Goal: Task Accomplishment & Management: Use online tool/utility

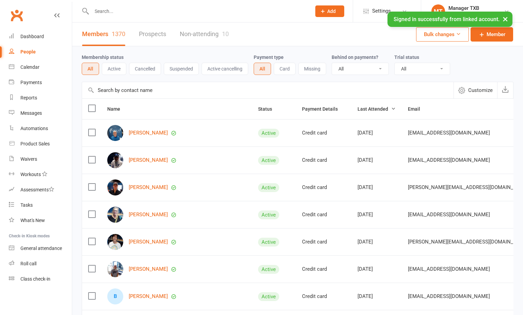
select select "100"
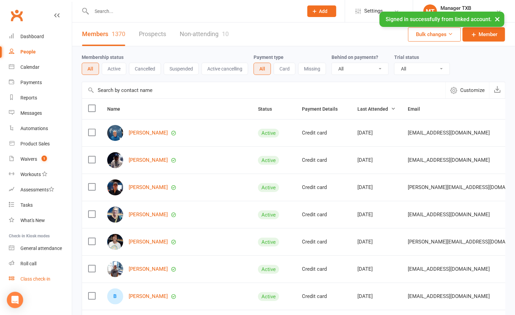
click at [36, 279] on div "Class check-in" at bounding box center [35, 278] width 30 height 5
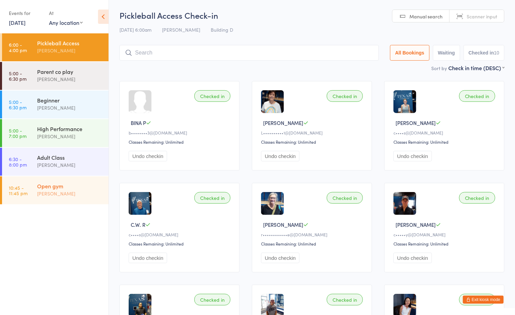
click at [50, 190] on div "Boyd Tahtat" at bounding box center [70, 194] width 66 height 8
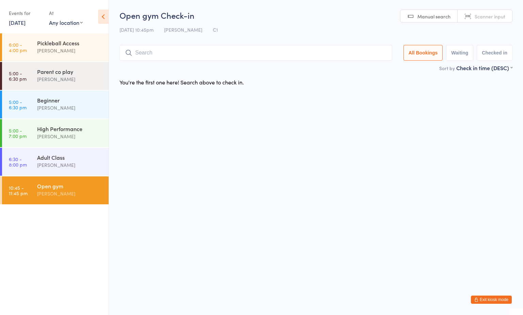
click at [314, 28] on div "14 Aug 10:45pm Boyd Tahtat C1" at bounding box center [315, 29] width 393 height 11
click at [322, 133] on html "You have now entered Kiosk Mode. Members will be able to check themselves in us…" at bounding box center [261, 157] width 523 height 315
click at [57, 108] on div "Ayu Gary Luna" at bounding box center [70, 108] width 66 height 8
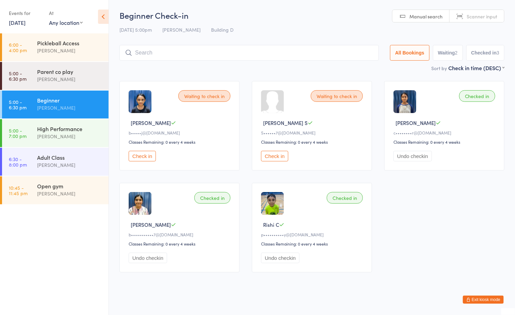
click at [44, 229] on ul "6:00 - 4:00 pm Pickleball Access Boyd Tahtat 5:00 - 6:30 pm Parent co play Ayu …" at bounding box center [54, 173] width 109 height 281
click at [73, 132] on div "Ayu Gary Luna" at bounding box center [70, 136] width 66 height 8
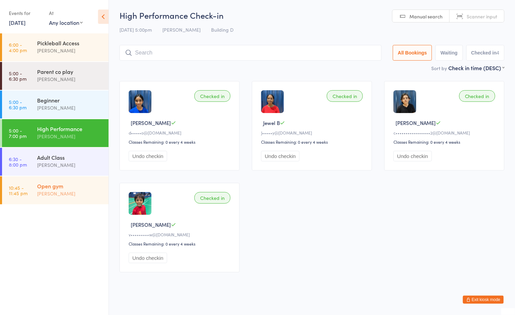
click at [97, 182] on div "Open gym" at bounding box center [70, 185] width 66 height 7
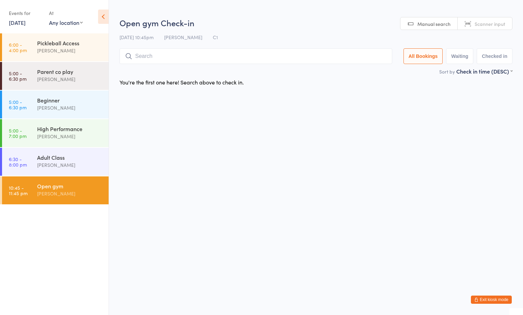
click at [324, 135] on html "You have now entered Kiosk Mode. Members will be able to check themselves in us…" at bounding box center [261, 157] width 523 height 315
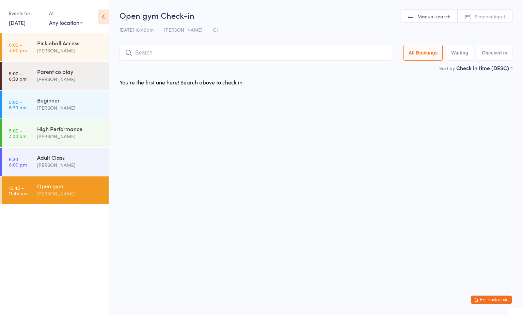
click at [84, 189] on div "Open gym" at bounding box center [70, 185] width 66 height 7
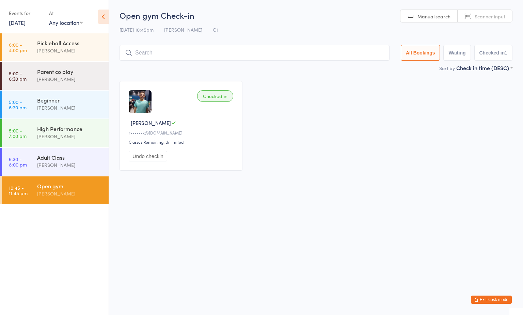
click at [84, 201] on div "Open gym Boyd Tahtat" at bounding box center [72, 189] width 71 height 27
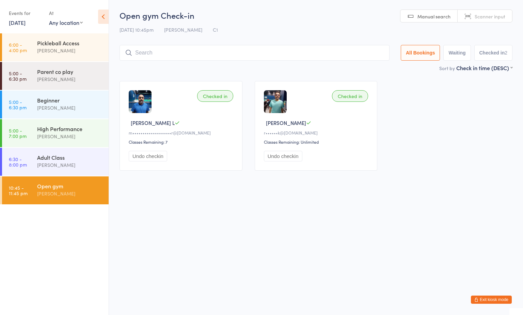
click at [232, 237] on html "You have now entered Kiosk Mode. Members will be able to check themselves in us…" at bounding box center [261, 157] width 523 height 315
click at [204, 236] on html "You have now entered Kiosk Mode. Members will be able to check themselves in us…" at bounding box center [261, 157] width 523 height 315
click at [70, 186] on div "Open gym" at bounding box center [70, 185] width 66 height 7
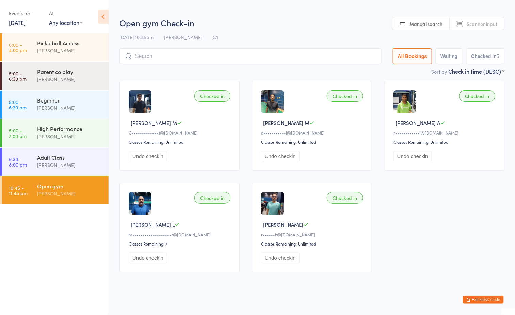
click at [293, 20] on h2 "Open gym Check-in" at bounding box center [311, 22] width 385 height 11
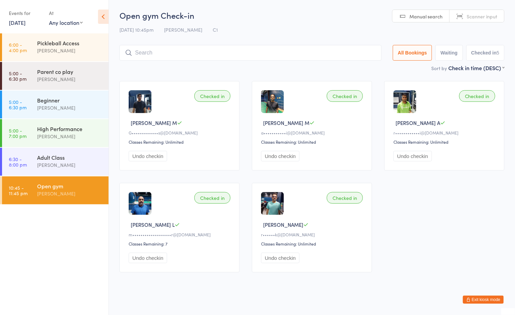
click at [81, 195] on div "[PERSON_NAME]" at bounding box center [70, 194] width 66 height 8
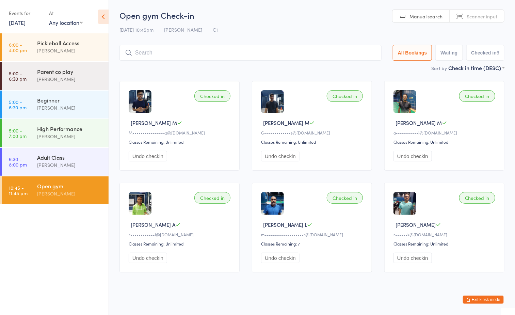
click at [310, 16] on h2 "Open gym Check-in" at bounding box center [311, 15] width 385 height 11
click at [69, 153] on div "Adult Class" at bounding box center [70, 156] width 66 height 7
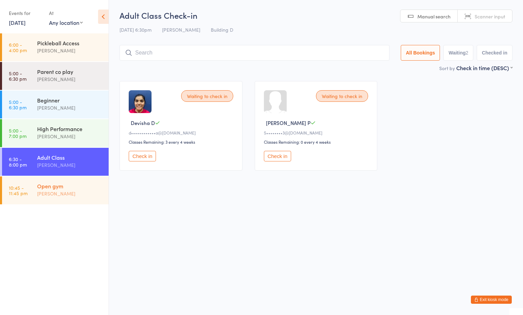
click at [73, 190] on div "[PERSON_NAME]" at bounding box center [70, 194] width 66 height 8
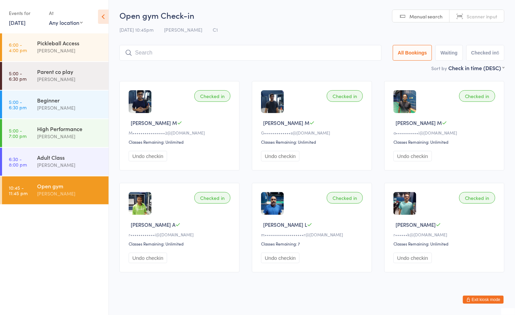
click at [242, 54] on input "search" at bounding box center [250, 53] width 262 height 16
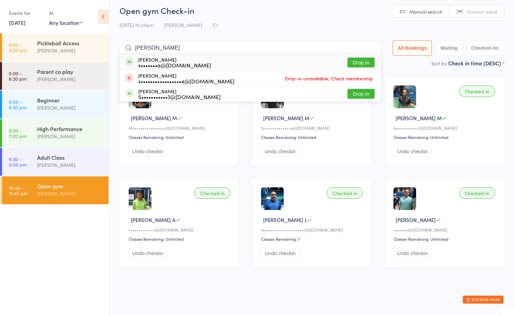
type input "sohail"
click at [361, 62] on button "Drop in" at bounding box center [360, 63] width 27 height 10
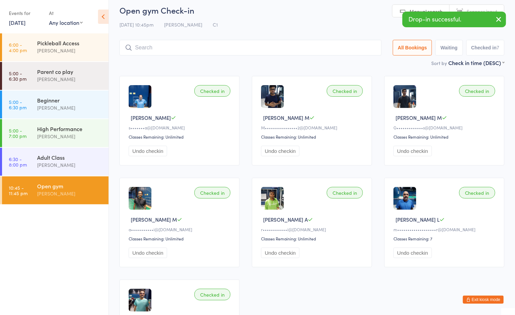
click at [264, 19] on div "[DATE] 10:45pm [PERSON_NAME] C1" at bounding box center [311, 24] width 385 height 11
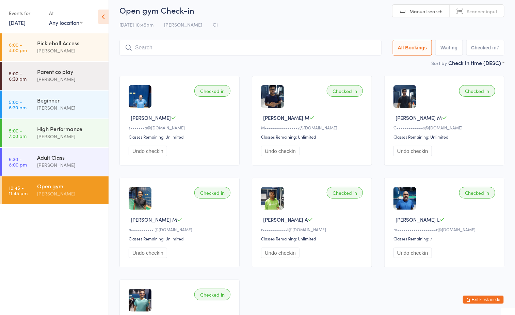
click at [87, 190] on div "[PERSON_NAME]" at bounding box center [70, 194] width 66 height 8
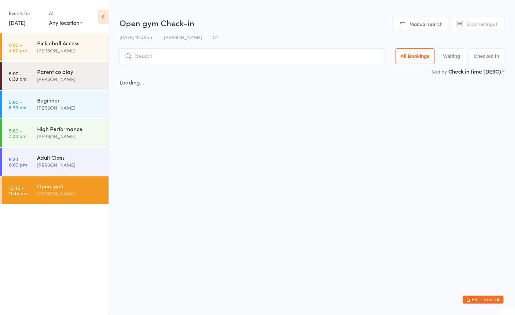
scroll to position [0, 0]
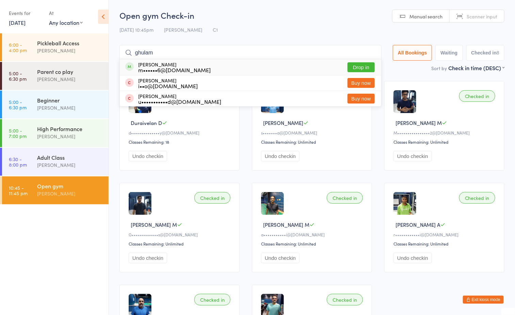
type input "ghulam"
click at [358, 71] on button "Drop in" at bounding box center [360, 67] width 27 height 10
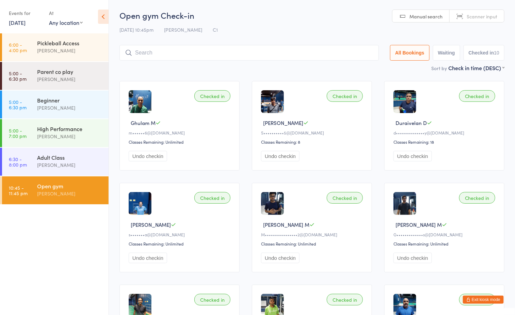
click at [307, 17] on h2 "Open gym Check-in" at bounding box center [311, 15] width 385 height 11
click at [54, 201] on div "Open gym [PERSON_NAME]" at bounding box center [72, 189] width 71 height 27
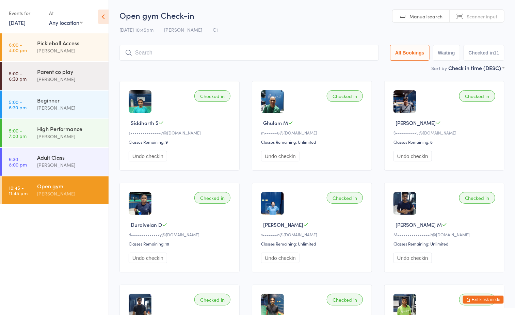
click at [47, 240] on ul "6:00 - 4:00 pm Pickleball Access [PERSON_NAME] 5:00 - 6:30 pm Parent co play [P…" at bounding box center [54, 173] width 109 height 281
click at [66, 197] on div "[PERSON_NAME]" at bounding box center [70, 194] width 66 height 8
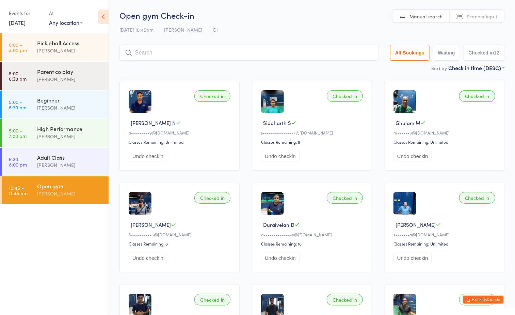
click at [269, 18] on h2 "Open gym Check-in" at bounding box center [311, 15] width 385 height 11
click at [259, 54] on input "search" at bounding box center [248, 53] width 259 height 16
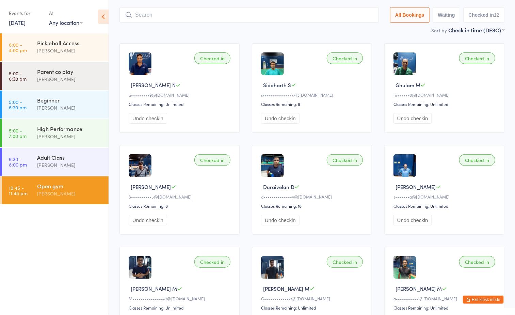
scroll to position [45, 0]
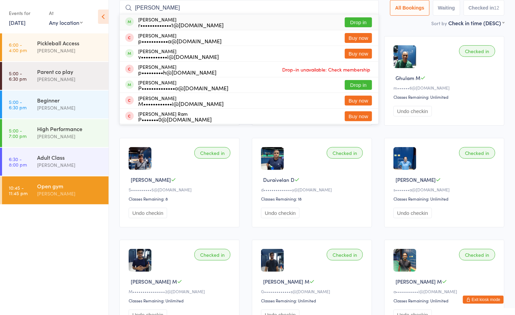
type input "praneetha"
click at [359, 19] on button "Drop in" at bounding box center [358, 22] width 27 height 10
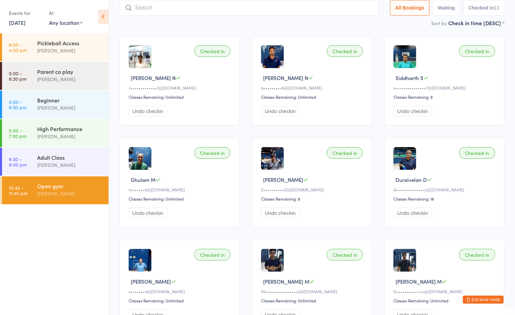
click at [312, 29] on main "Open gym Check-in 14 Aug 10:45pm Boyd Tahtat C1 Manual search Scanner input All…" at bounding box center [311, 252] width 385 height 574
click at [258, 25] on div "Sort by Check in time (DESC) First name (ASC) First name (DESC) Last name (ASC)…" at bounding box center [311, 22] width 385 height 7
click at [61, 194] on div "[PERSON_NAME]" at bounding box center [70, 194] width 66 height 8
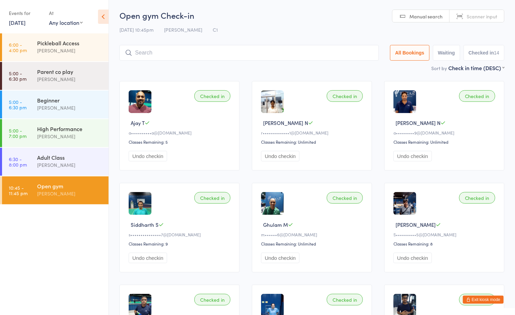
click at [45, 253] on ul "6:00 - 4:00 pm Pickleball Access [PERSON_NAME] 5:00 - 6:30 pm Parent co play [P…" at bounding box center [54, 173] width 109 height 281
click at [280, 19] on h2 "Open gym Check-in" at bounding box center [311, 15] width 385 height 11
click at [257, 50] on input "search" at bounding box center [248, 53] width 259 height 16
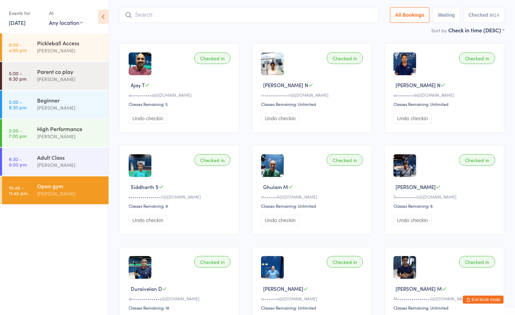
scroll to position [45, 0]
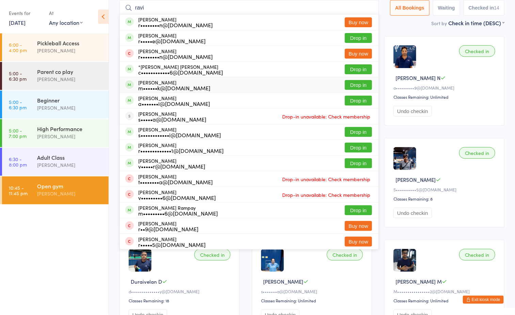
type input "ravi"
click at [350, 82] on button "Drop in" at bounding box center [358, 85] width 27 height 10
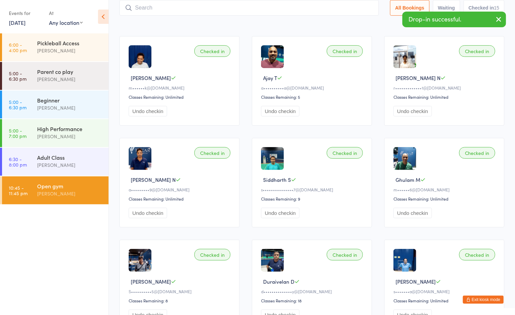
click at [247, 24] on div "Sort by Check in time (DESC) First name (ASC) First name (DESC) Last name (ASC)…" at bounding box center [311, 22] width 385 height 7
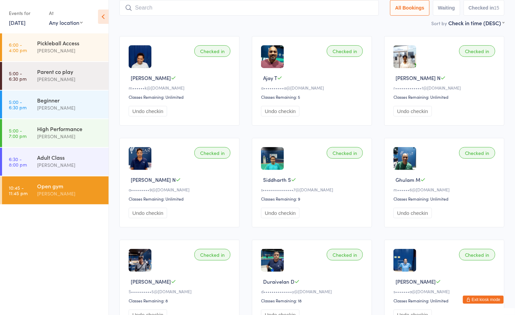
click at [198, 10] on input "search" at bounding box center [248, 8] width 259 height 16
type input "srikar"
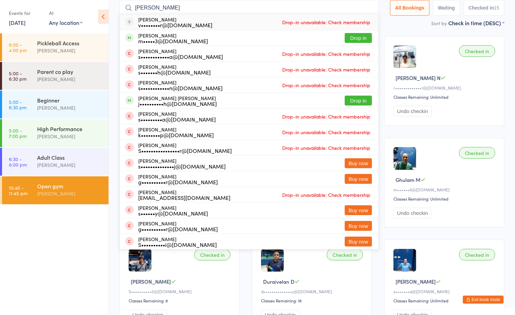
click at [366, 6] on input "srikar" at bounding box center [248, 8] width 259 height 16
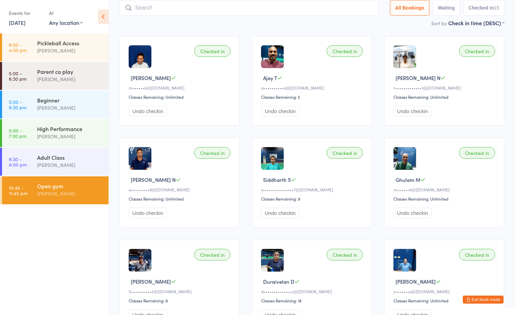
click at [319, 29] on main "Open gym Check-in 14 Aug 10:45pm Boyd Tahtat C1 Manual search Scanner input All…" at bounding box center [311, 252] width 385 height 574
click at [270, 27] on div "Sort by Check in time (DESC) First name (ASC) First name (DESC) Last name (ASC)…" at bounding box center [311, 22] width 385 height 7
click at [490, 301] on button "Exit kiosk mode" at bounding box center [483, 299] width 41 height 8
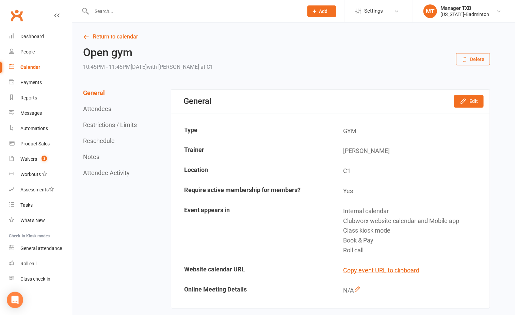
click at [189, 13] on input "text" at bounding box center [193, 11] width 209 height 10
click at [40, 142] on div "Product Sales" at bounding box center [34, 143] width 29 height 5
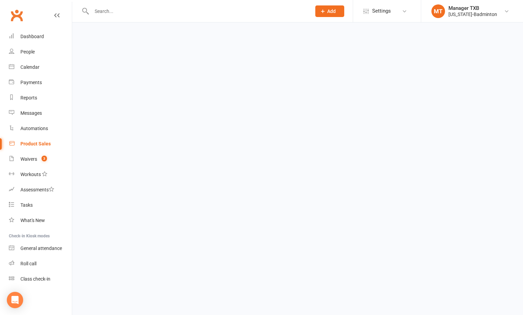
select select "100"
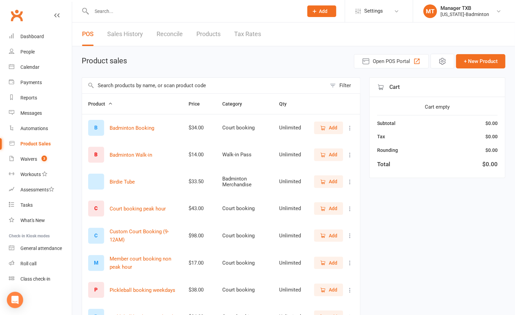
click at [332, 155] on span "Add" at bounding box center [333, 154] width 9 height 7
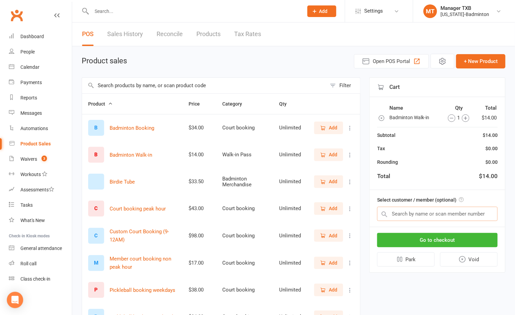
click at [411, 209] on input "text" at bounding box center [437, 214] width 120 height 14
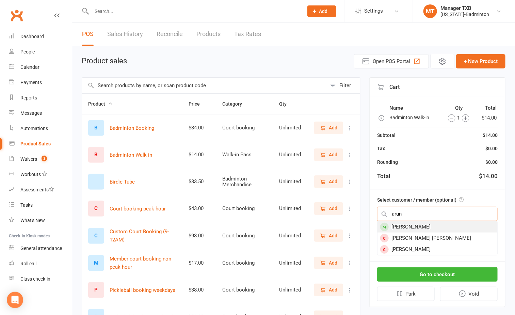
type input "arun"
click at [411, 227] on div "Arun Bhaskar" at bounding box center [437, 226] width 120 height 11
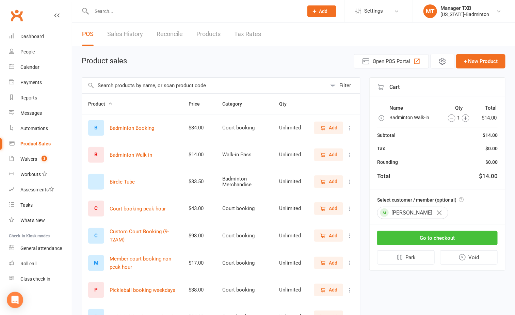
click at [428, 238] on button "Go to checkout" at bounding box center [437, 238] width 120 height 14
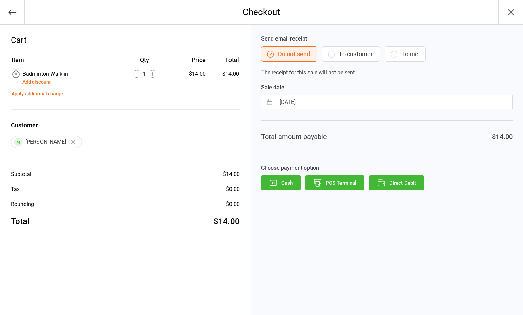
click at [357, 54] on button "To customer" at bounding box center [351, 53] width 58 height 15
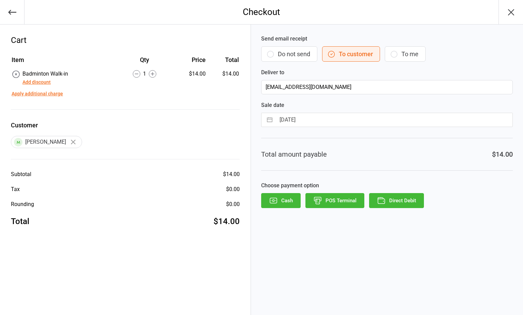
click at [404, 205] on button "Direct Debit" at bounding box center [396, 200] width 55 height 15
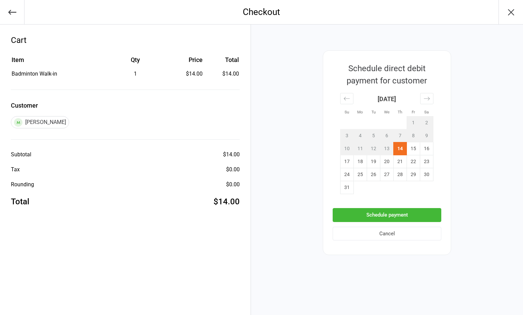
click at [409, 217] on button "Schedule payment" at bounding box center [386, 215] width 109 height 14
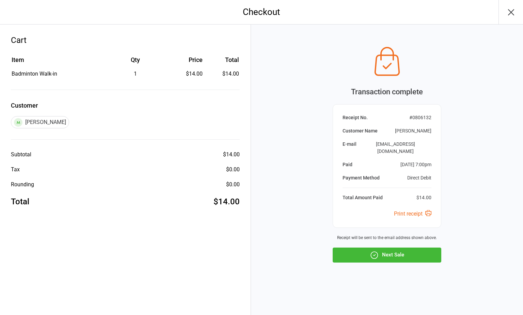
click at [507, 9] on icon "button" at bounding box center [510, 12] width 11 height 11
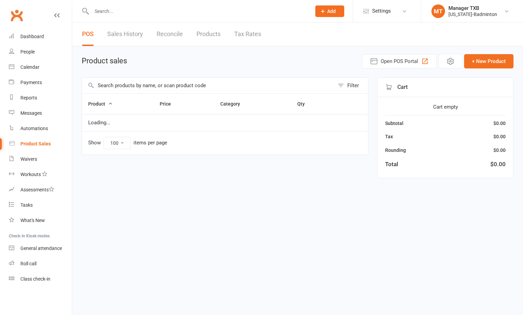
select select "100"
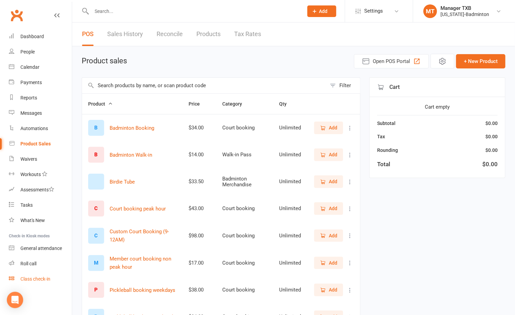
click at [39, 279] on div "Class check-in" at bounding box center [35, 278] width 30 height 5
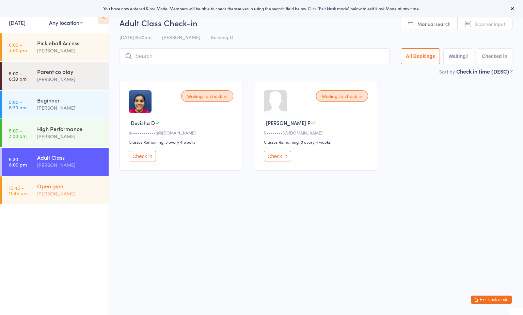
click at [89, 201] on div "Open gym [PERSON_NAME]" at bounding box center [72, 189] width 71 height 27
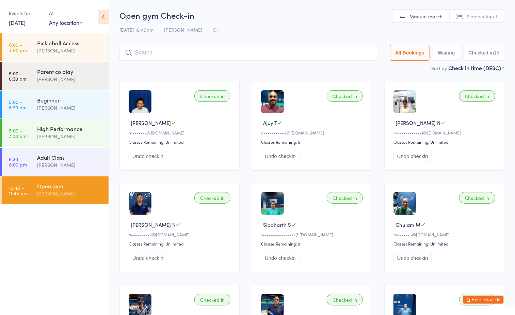
click at [293, 19] on h2 "Open gym Check-in" at bounding box center [311, 15] width 385 height 11
click at [214, 54] on input "search" at bounding box center [248, 53] width 259 height 16
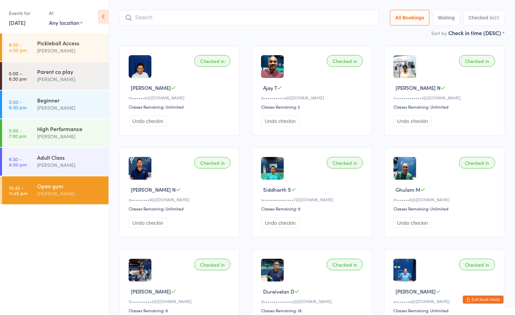
scroll to position [45, 0]
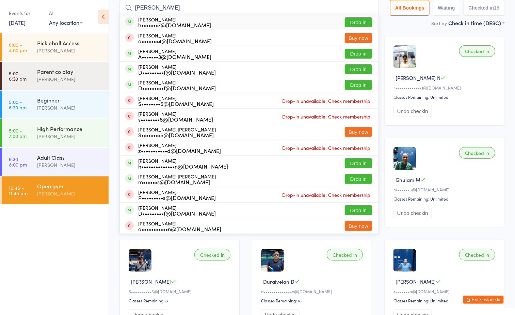
type input "[PERSON_NAME]"
click at [357, 21] on button "Drop in" at bounding box center [358, 22] width 27 height 10
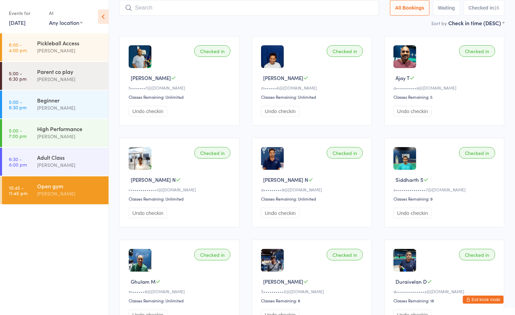
click at [213, 11] on input "search" at bounding box center [248, 8] width 259 height 16
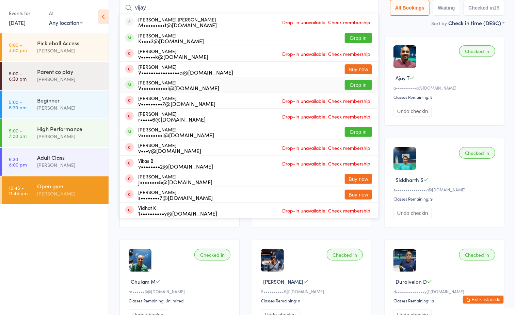
type input "vijay"
click at [345, 84] on button "Drop in" at bounding box center [358, 85] width 27 height 10
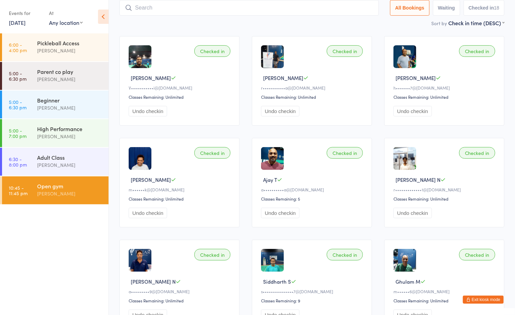
click at [195, 12] on input "search" at bounding box center [248, 8] width 259 height 16
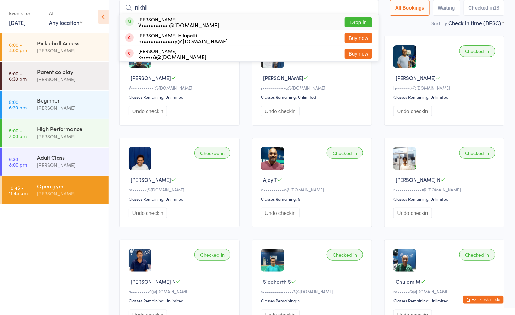
type input "nikhil"
click at [362, 20] on button "Drop in" at bounding box center [358, 22] width 27 height 10
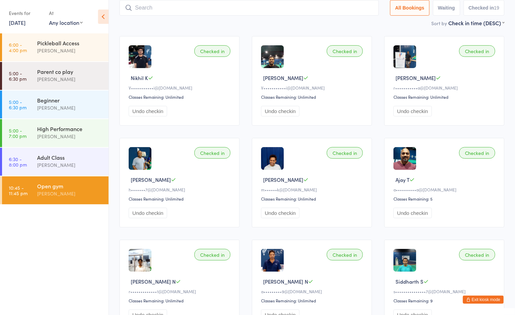
click at [219, 10] on input "search" at bounding box center [248, 8] width 259 height 16
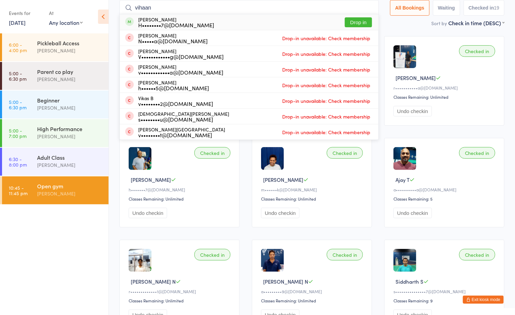
type input "vihaan"
click at [359, 22] on button "Drop in" at bounding box center [358, 22] width 27 height 10
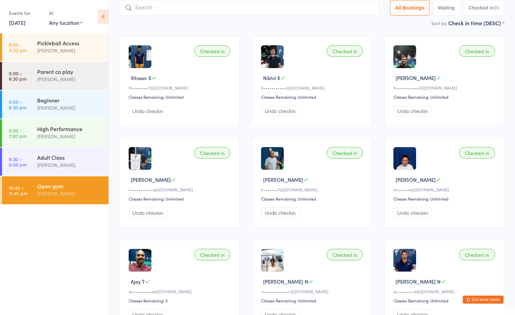
click at [72, 232] on ul "6:00 - 4:00 pm Pickleball Access [PERSON_NAME] 5:00 - 6:30 pm Parent co play [P…" at bounding box center [54, 173] width 109 height 281
click at [182, 11] on input "search" at bounding box center [248, 8] width 259 height 16
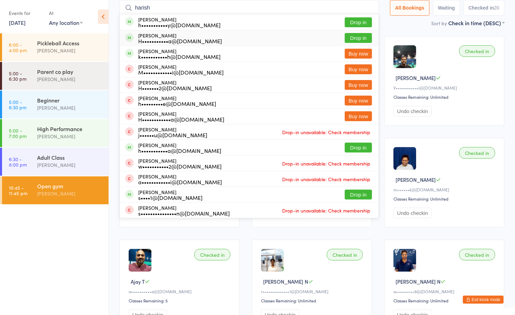
type input "harish"
click at [356, 37] on button "Drop in" at bounding box center [358, 38] width 27 height 10
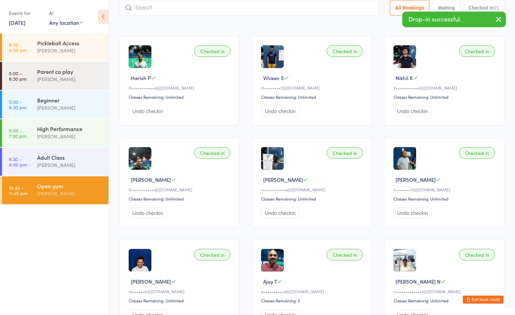
click at [208, 26] on div "Sort by Check in time (DESC) First name (ASC) First name (DESC) Last name (ASC)…" at bounding box center [311, 22] width 385 height 7
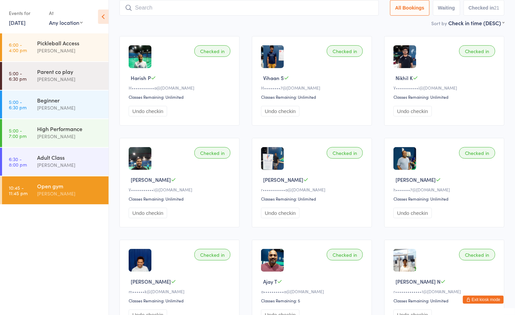
click at [212, 21] on div "Sort by Check in time (DESC) First name (ASC) First name (DESC) Last name (ASC)…" at bounding box center [311, 22] width 385 height 7
click at [229, 6] on input "search" at bounding box center [248, 8] width 259 height 16
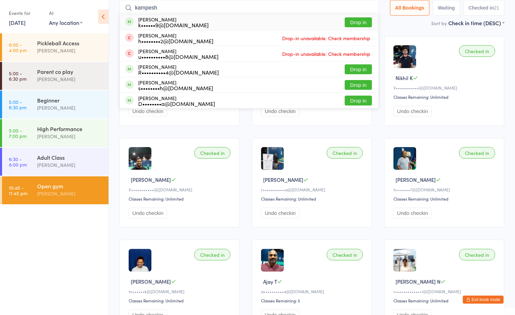
type input "kampesh"
click at [359, 18] on button "Drop in" at bounding box center [358, 22] width 27 height 10
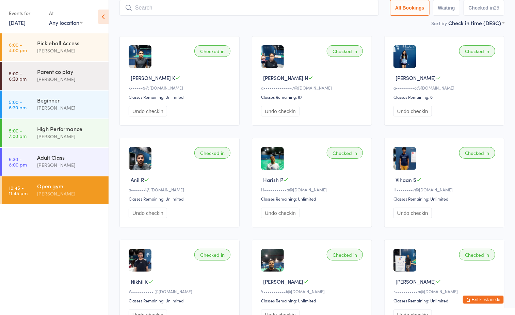
click at [65, 239] on ul "6:00 - 4:00 pm Pickleball Access [PERSON_NAME] 5:00 - 6:30 pm Parent co play [P…" at bounding box center [54, 173] width 109 height 281
click at [82, 251] on ul "6:00 - 4:00 pm Pickleball Access [PERSON_NAME] 5:00 - 6:30 pm Parent co play [P…" at bounding box center [54, 173] width 109 height 281
click at [66, 192] on div "[PERSON_NAME]" at bounding box center [70, 194] width 66 height 8
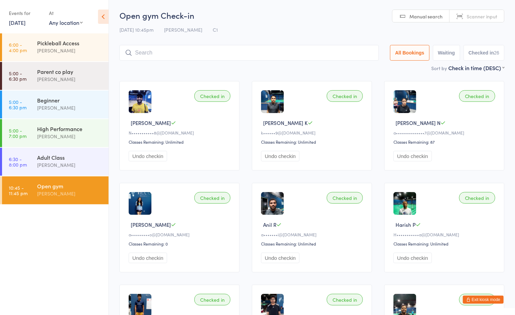
click at [289, 26] on div "[DATE] 10:45pm [PERSON_NAME] C1" at bounding box center [311, 29] width 385 height 11
click at [189, 52] on input "search" at bounding box center [248, 53] width 259 height 16
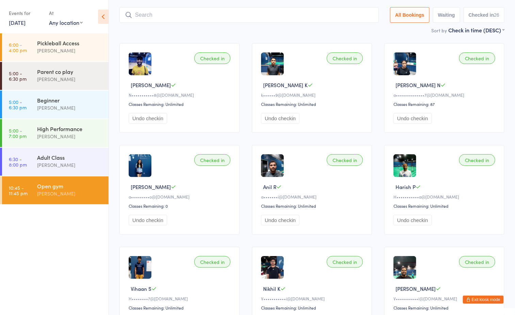
scroll to position [45, 0]
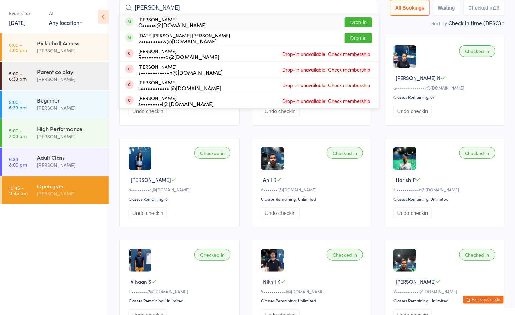
type input "[PERSON_NAME]"
click at [354, 22] on button "Drop in" at bounding box center [358, 22] width 27 height 10
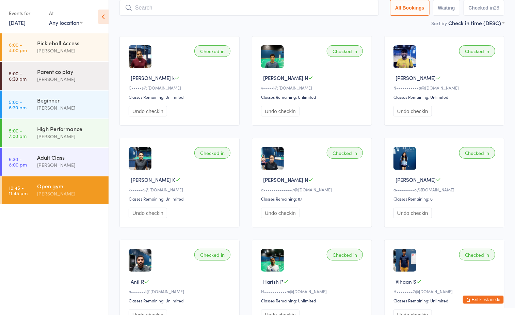
click at [346, 26] on div "Sort by Check in time (DESC) First name (ASC) First name (DESC) Last name (ASC)…" at bounding box center [311, 22] width 385 height 7
click at [86, 235] on ul "6:00 - 4:00 pm Pickleball Access [PERSON_NAME] 5:00 - 6:30 pm Parent co play [P…" at bounding box center [54, 173] width 109 height 281
